Goal: Task Accomplishment & Management: Use online tool/utility

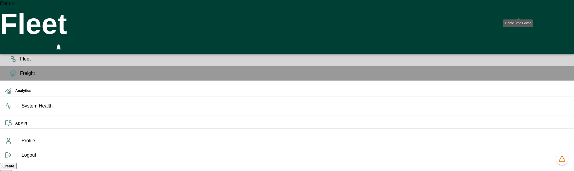
click at [37, 44] on icon "HomeTime Editor" at bounding box center [32, 48] width 9 height 8
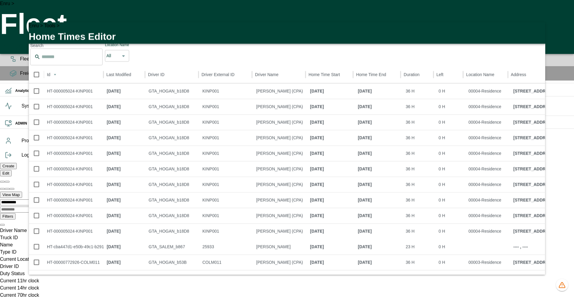
click at [472, 286] on li "100" at bounding box center [476, 287] width 18 height 11
type input "***"
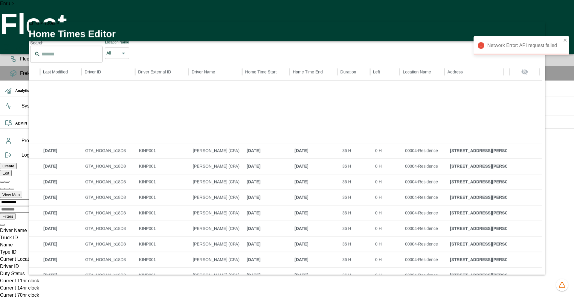
click at [533, 27] on div "Network Error: API request failed" at bounding box center [522, 30] width 96 height 24
click at [535, 28] on div "Network Error: API request failed" at bounding box center [522, 30] width 96 height 24
click at [565, 39] on icon "close" at bounding box center [565, 40] width 3 height 3
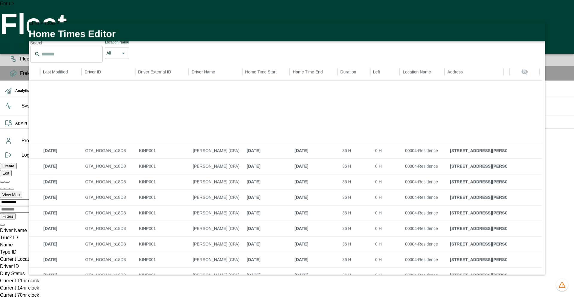
click at [533, 26] on icon "button" at bounding box center [536, 27] width 7 height 7
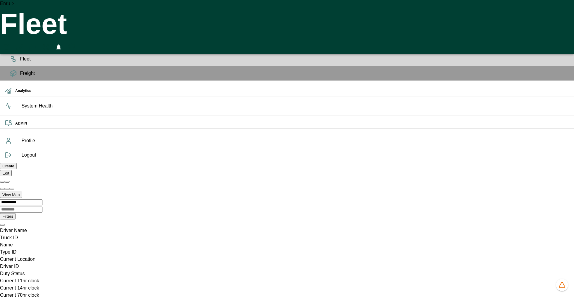
click at [513, 41] on div "0" at bounding box center [287, 47] width 574 height 13
click at [37, 44] on icon "HomeTime Editor" at bounding box center [32, 48] width 9 height 9
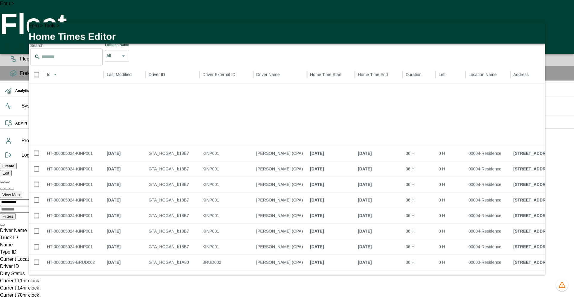
scroll to position [207, 0]
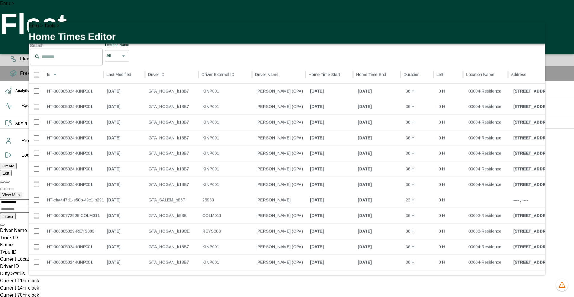
click at [535, 31] on icon "button" at bounding box center [537, 30] width 4 height 4
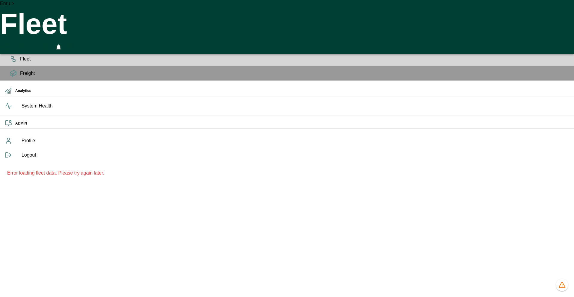
click at [37, 44] on icon "HomeTime Editor" at bounding box center [32, 48] width 9 height 8
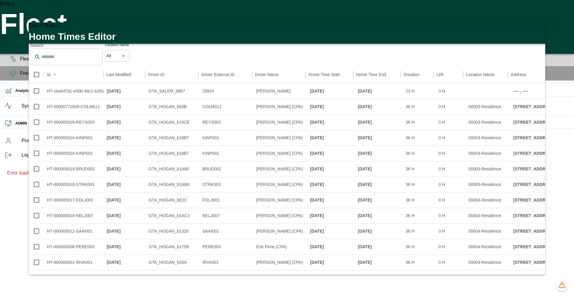
click at [535, 30] on icon "button" at bounding box center [537, 30] width 4 height 4
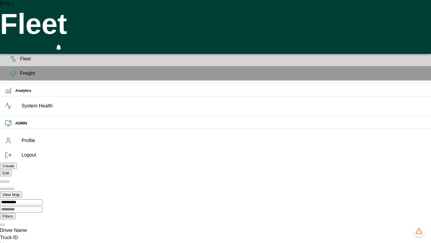
click at [237, 9] on div "Enru > Fleet 0" at bounding box center [215, 27] width 431 height 54
click at [37, 44] on icon "HomeTime Editor" at bounding box center [32, 48] width 9 height 9
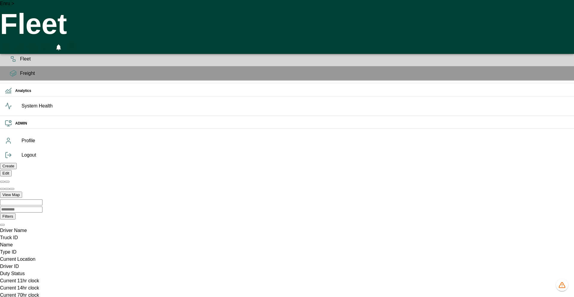
click at [37, 44] on icon "HomeTime Editor" at bounding box center [32, 48] width 9 height 8
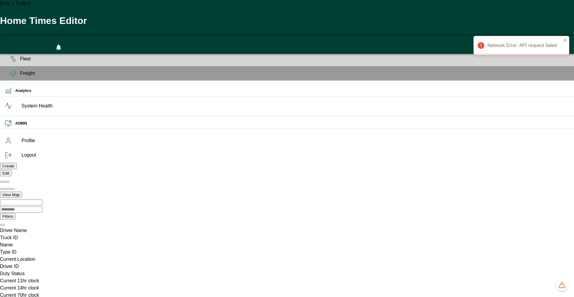
scroll to position [207, 0]
click at [566, 41] on icon "close" at bounding box center [565, 40] width 3 height 3
